Goal: Communication & Community: Answer question/provide support

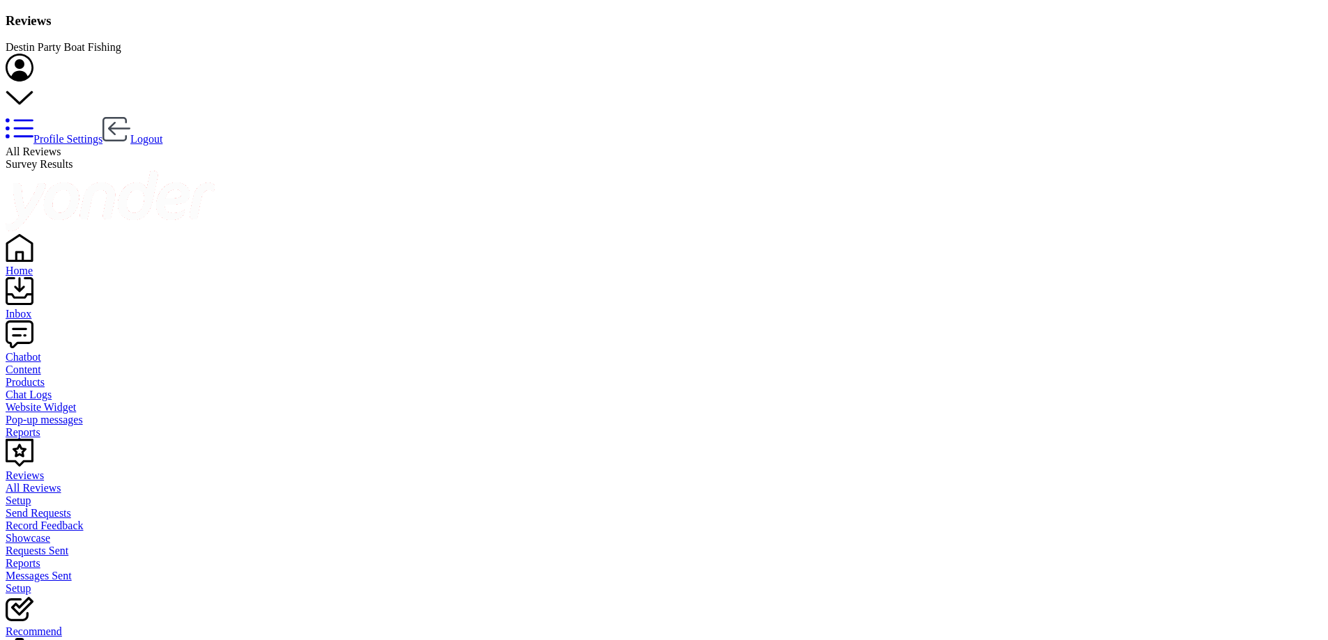
click at [44, 308] on div "Inbox" at bounding box center [664, 314] width 1316 height 13
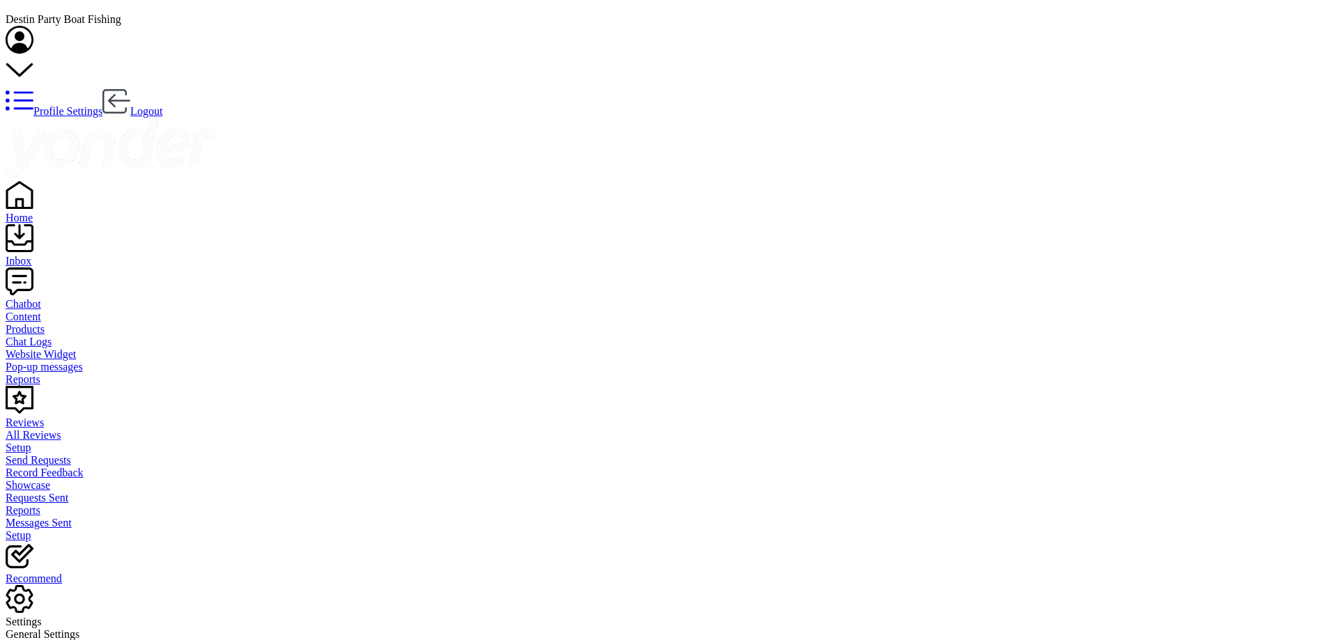
click at [51, 417] on div "Reviews" at bounding box center [669, 423] width 1327 height 13
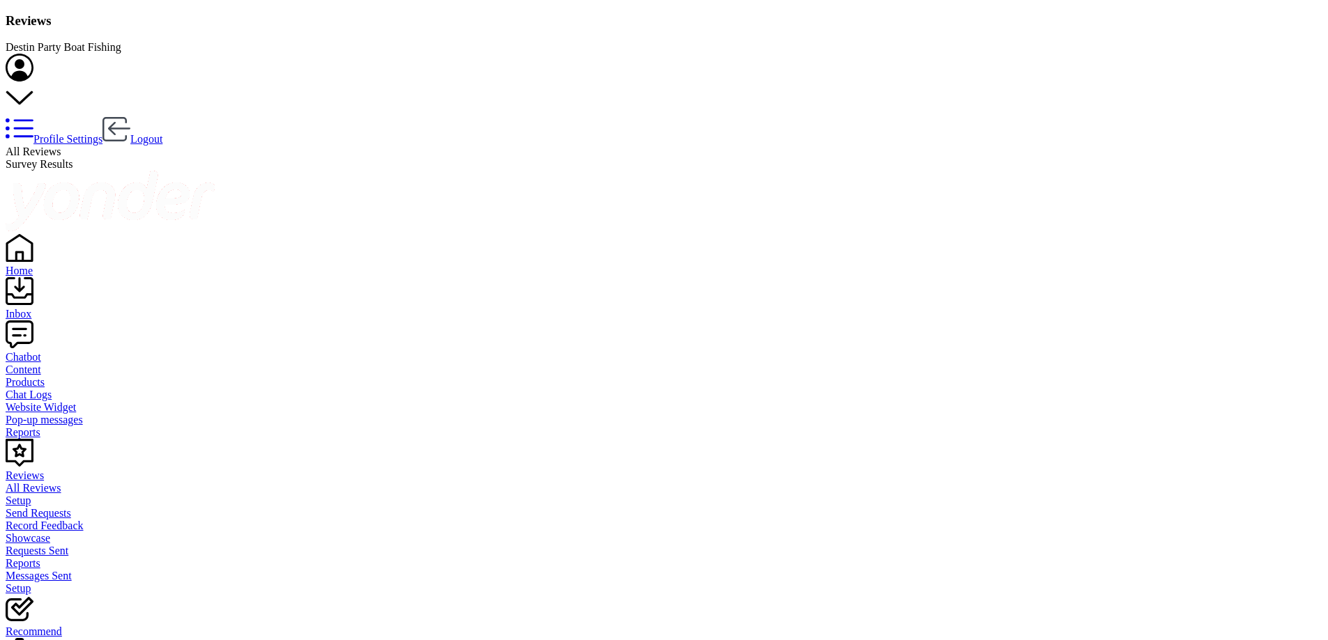
click at [52, 308] on div "Inbox" at bounding box center [664, 314] width 1316 height 13
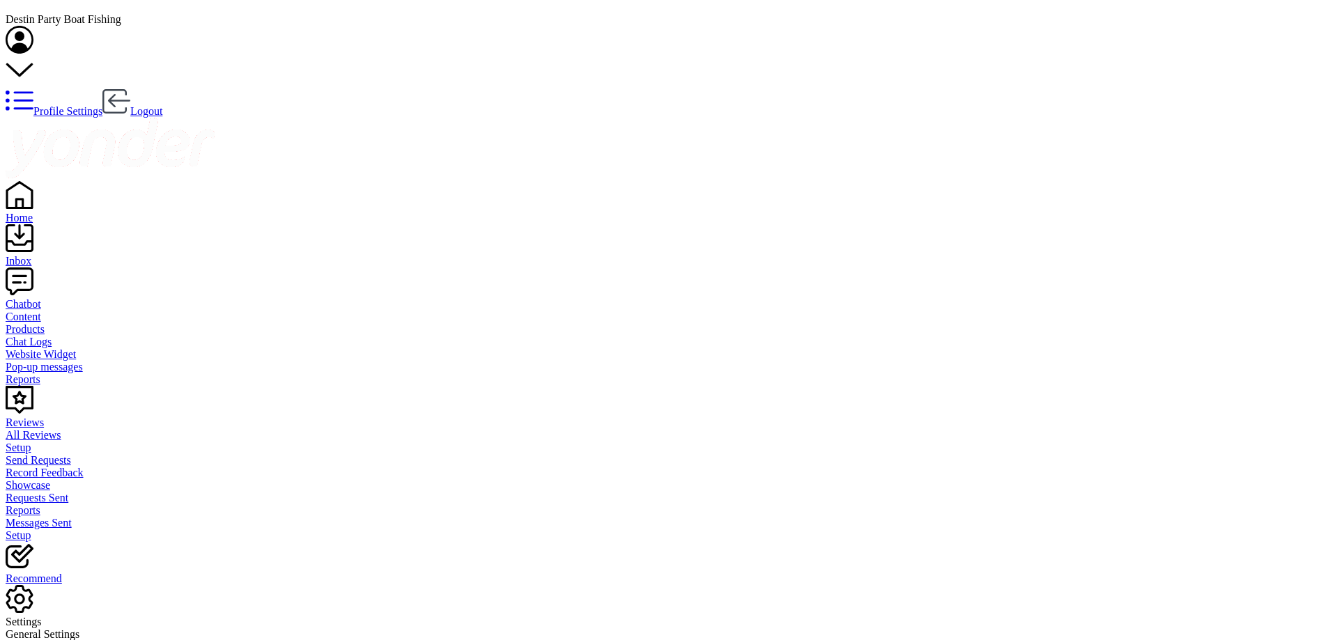
type textarea "Our next 4hr is [DATE]. It leaves the dock at 1:30pm with a 1pm check in time."
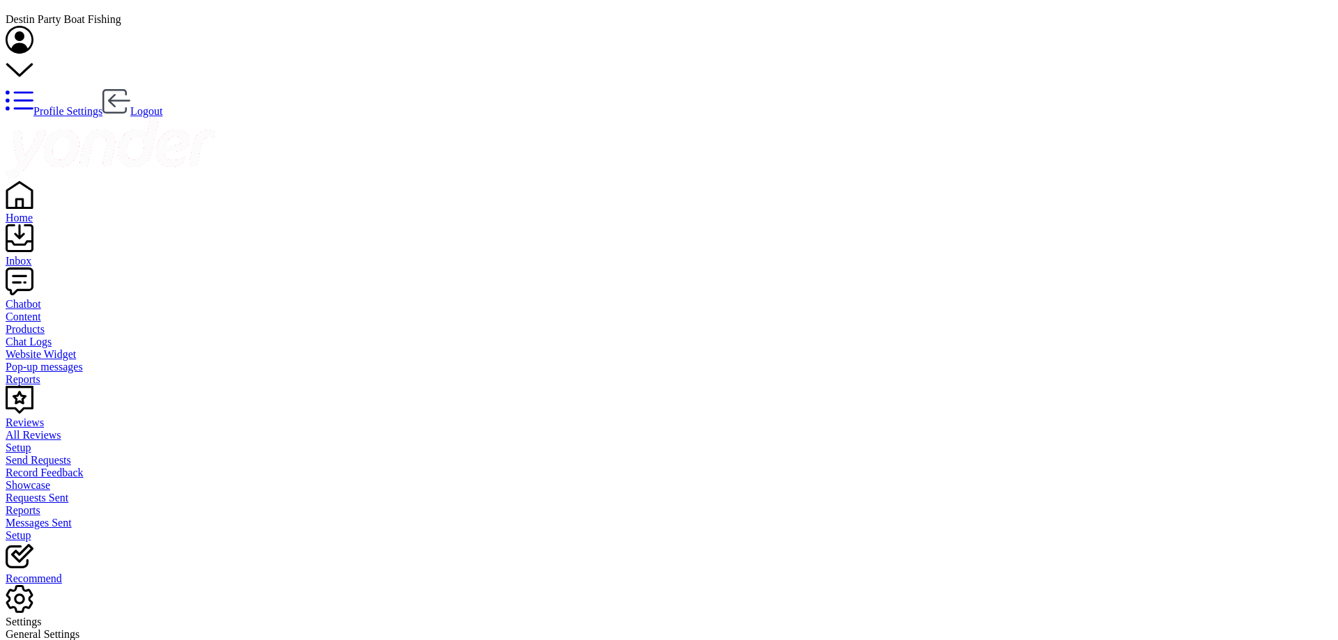
scroll to position [33, 0]
